Goal: Task Accomplishment & Management: Use online tool/utility

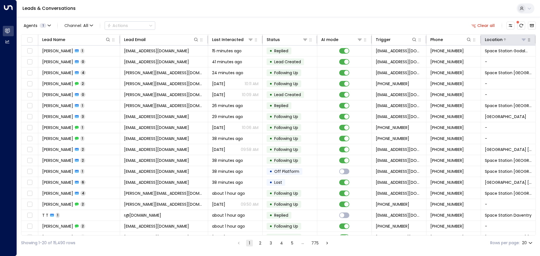
click at [522, 39] on icon at bounding box center [524, 40] width 4 height 2
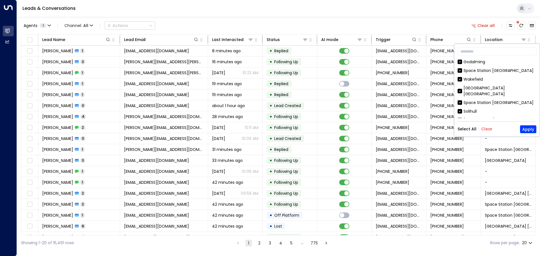
click at [484, 128] on button "Clear" at bounding box center [486, 129] width 11 height 5
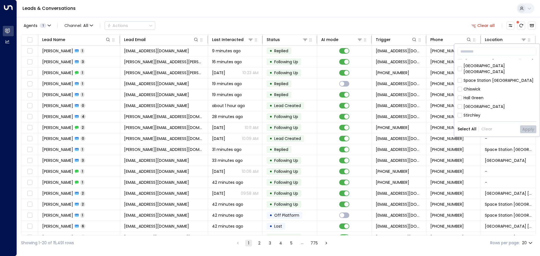
scroll to position [225, 0]
click at [485, 93] on div "[GEOGRAPHIC_DATA]" at bounding box center [484, 96] width 41 height 6
click at [527, 129] on button "Apply" at bounding box center [528, 129] width 16 height 8
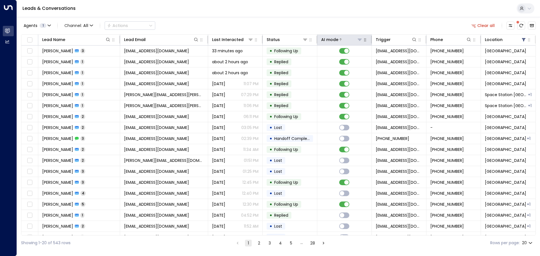
click at [358, 39] on icon at bounding box center [360, 40] width 4 height 2
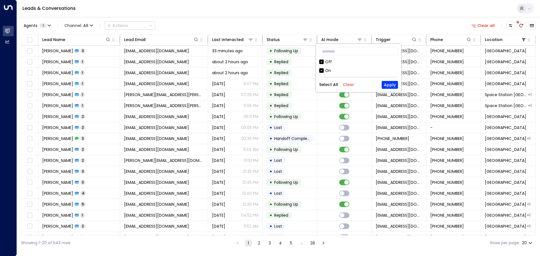
click at [329, 60] on div "Off" at bounding box center [328, 62] width 7 height 6
click at [391, 84] on button "Apply" at bounding box center [390, 85] width 16 height 8
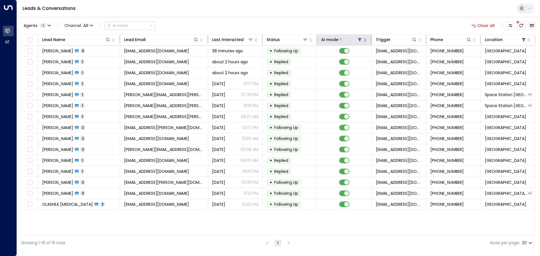
click at [359, 38] on icon at bounding box center [360, 39] width 5 height 5
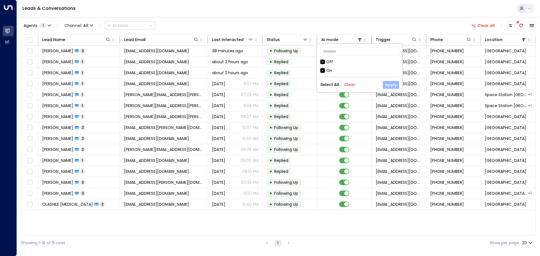
click at [392, 84] on button "Apply" at bounding box center [391, 85] width 16 height 8
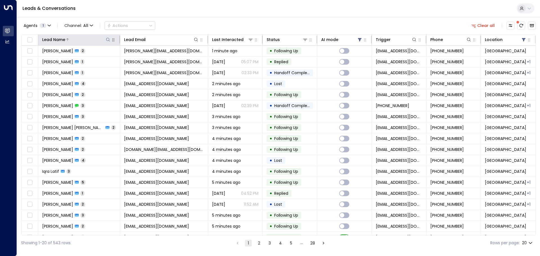
click at [108, 41] on icon at bounding box center [108, 39] width 5 height 5
type input "******"
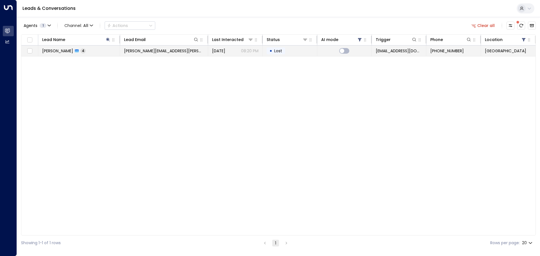
click at [282, 50] on span "Lost" at bounding box center [278, 51] width 12 height 6
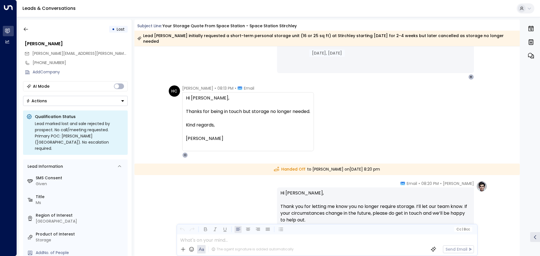
scroll to position [531, 0]
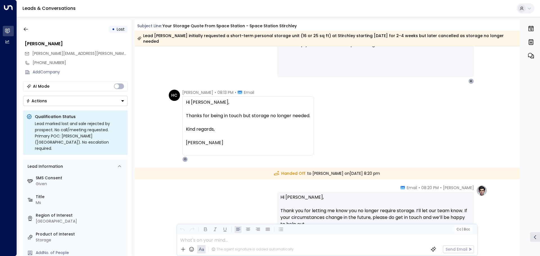
click at [206, 145] on div "Hi [PERSON_NAME], Thanks for being in touch but storage no longer needed. Kind …" at bounding box center [248, 126] width 124 height 54
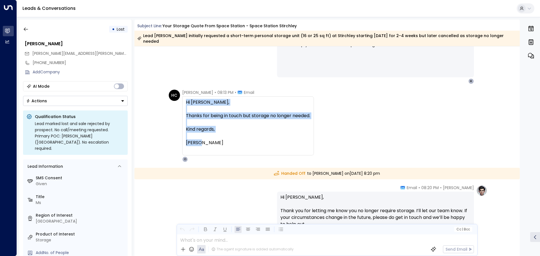
drag, startPoint x: 206, startPoint y: 138, endPoint x: 183, endPoint y: 93, distance: 50.7
click at [183, 97] on div "Hi [PERSON_NAME], Thanks for being in touch but storage no longer needed. Kind …" at bounding box center [248, 126] width 132 height 59
copy div "Hi [PERSON_NAME], Thanks for being in touch but storage no longer needed. Kind …"
click at [28, 27] on icon "button" at bounding box center [26, 29] width 6 height 6
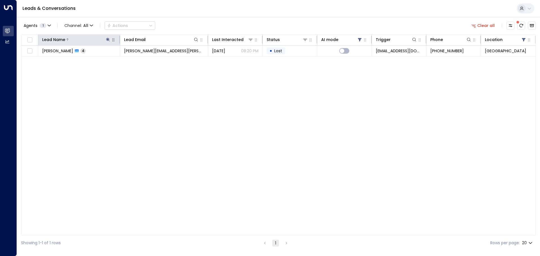
click at [106, 39] on icon at bounding box center [108, 40] width 4 height 4
drag, startPoint x: 78, startPoint y: 59, endPoint x: 60, endPoint y: 59, distance: 18.3
click at [60, 59] on body "Overview Leads & Conversations Leads & Conversations Analytics Analytics Leads …" at bounding box center [270, 125] width 540 height 251
drag, startPoint x: 86, startPoint y: 59, endPoint x: 67, endPoint y: 58, distance: 19.2
click at [67, 58] on div "Lead Name ****** ​" at bounding box center [108, 56] width 84 height 24
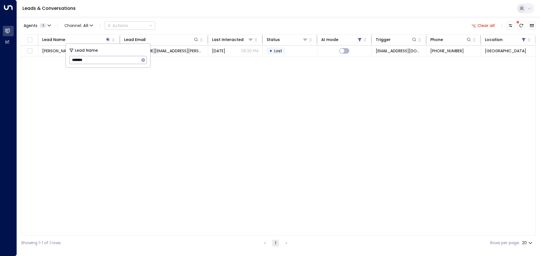
type input "*******"
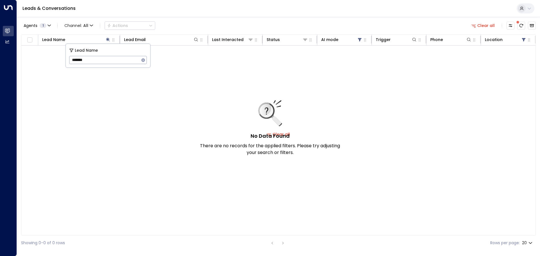
click at [142, 62] on icon "button" at bounding box center [144, 60] width 4 height 4
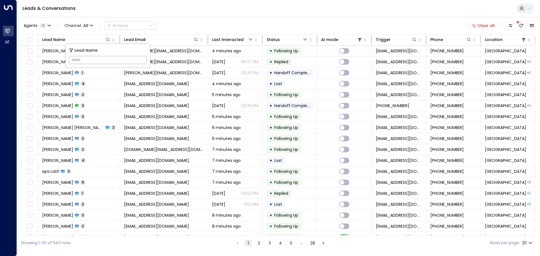
click at [95, 58] on input "text" at bounding box center [108, 60] width 78 height 10
type input "*****"
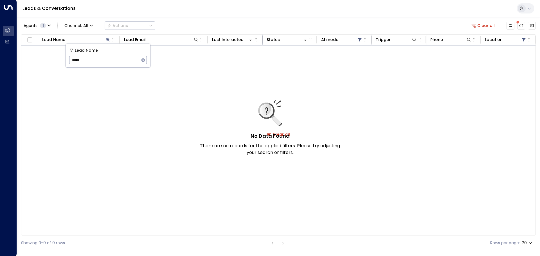
drag, startPoint x: 89, startPoint y: 59, endPoint x: 67, endPoint y: 57, distance: 22.6
click at [67, 57] on div "Lead Name ***** ​" at bounding box center [108, 56] width 84 height 24
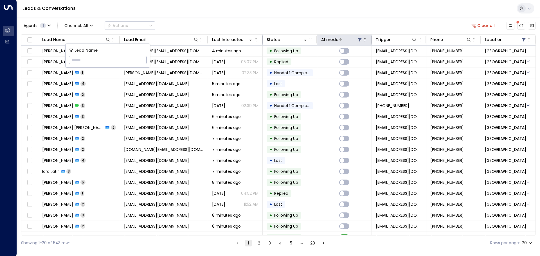
click at [358, 39] on icon at bounding box center [360, 39] width 5 height 5
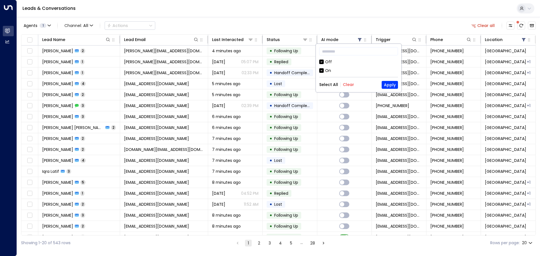
drag, startPoint x: 325, startPoint y: 60, endPoint x: 376, endPoint y: 82, distance: 55.7
click at [325, 60] on div "Off" at bounding box center [358, 62] width 79 height 6
click at [391, 85] on button "Apply" at bounding box center [390, 85] width 16 height 8
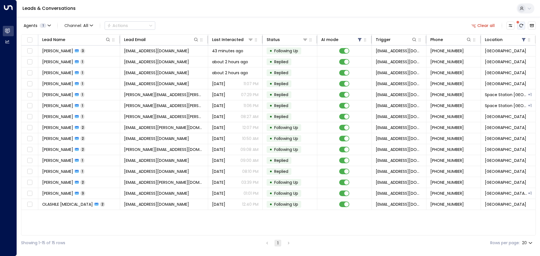
click at [521, 26] on icon "There are new threads available. Refresh the grid to view the latest updates." at bounding box center [521, 25] width 5 height 5
click at [524, 26] on button "Refresh" at bounding box center [521, 26] width 8 height 8
click at [522, 25] on icon "Refresh" at bounding box center [521, 25] width 5 height 5
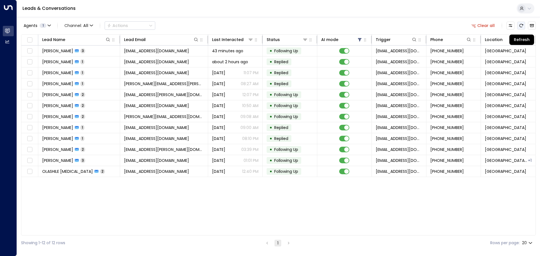
click at [522, 25] on icon "Refresh" at bounding box center [521, 25] width 5 height 5
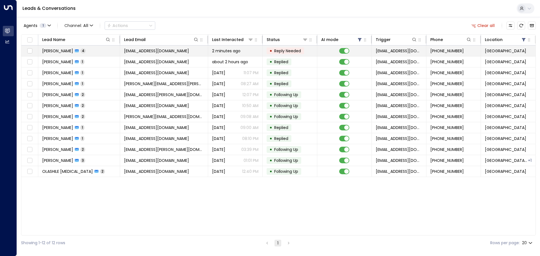
click at [288, 52] on span "Reply Needed" at bounding box center [287, 51] width 27 height 6
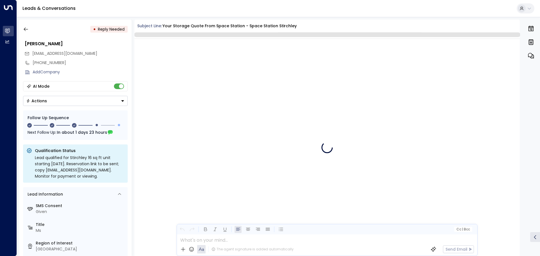
scroll to position [761, 0]
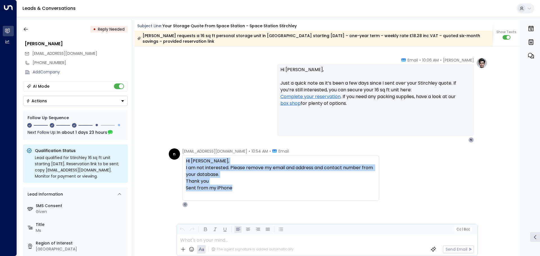
drag, startPoint x: 238, startPoint y: 188, endPoint x: 183, endPoint y: 158, distance: 62.8
click at [183, 158] on div "Hi [PERSON_NAME], I am not interested. Please remove my email and address and c…" at bounding box center [280, 178] width 197 height 46
copy div "Hi [PERSON_NAME], I am not interested. Please remove my email and address and c…"
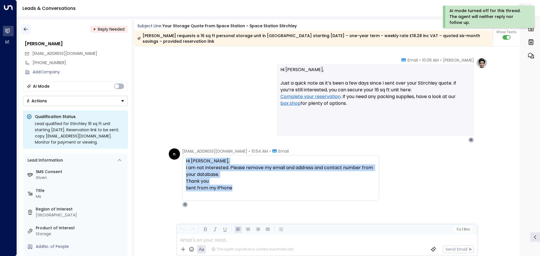
click at [28, 30] on icon "button" at bounding box center [26, 29] width 6 height 6
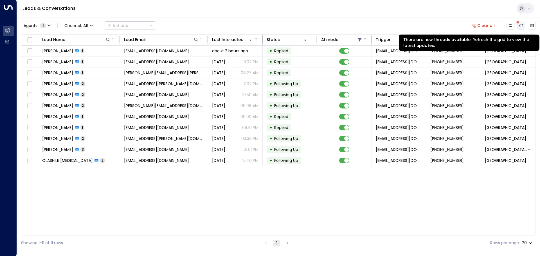
click at [520, 24] on icon "There are new threads available. Refresh the grid to view the latest updates." at bounding box center [522, 25] width 4 height 3
